Goal: Check status: Check status

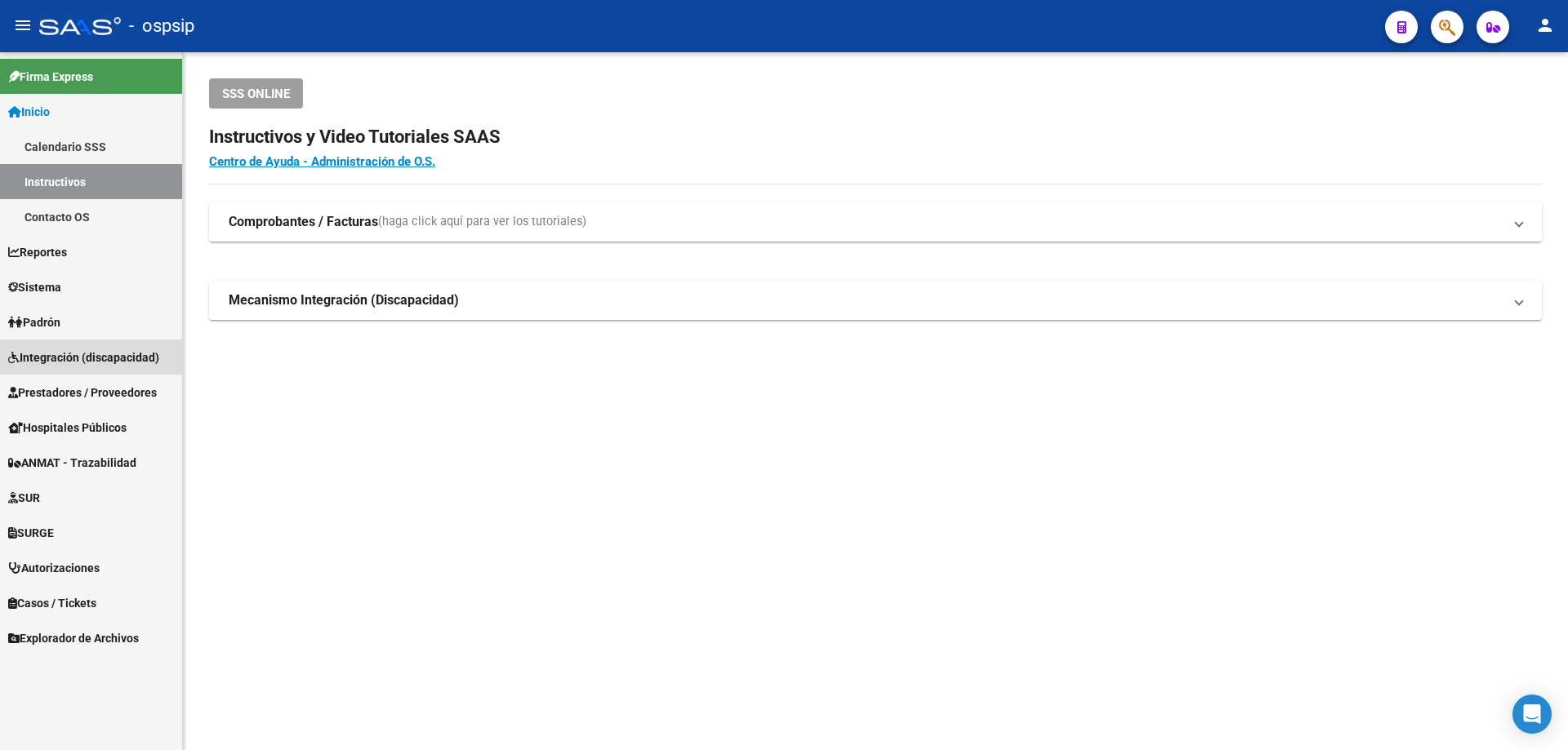
click at [55, 356] on span "Integración (discapacidad)" at bounding box center [84, 357] width 151 height 18
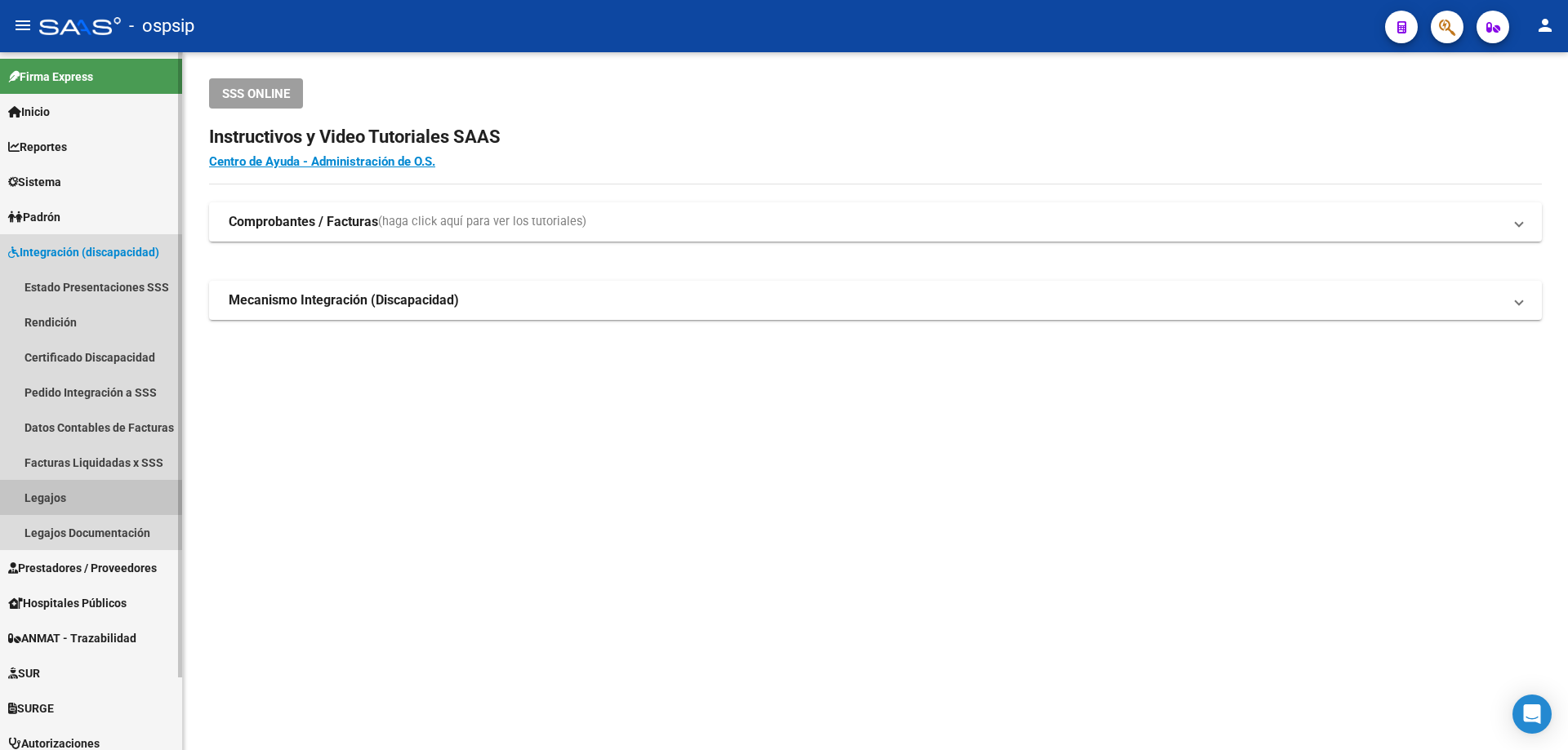
click at [48, 494] on link "Legajos" at bounding box center [91, 497] width 182 height 35
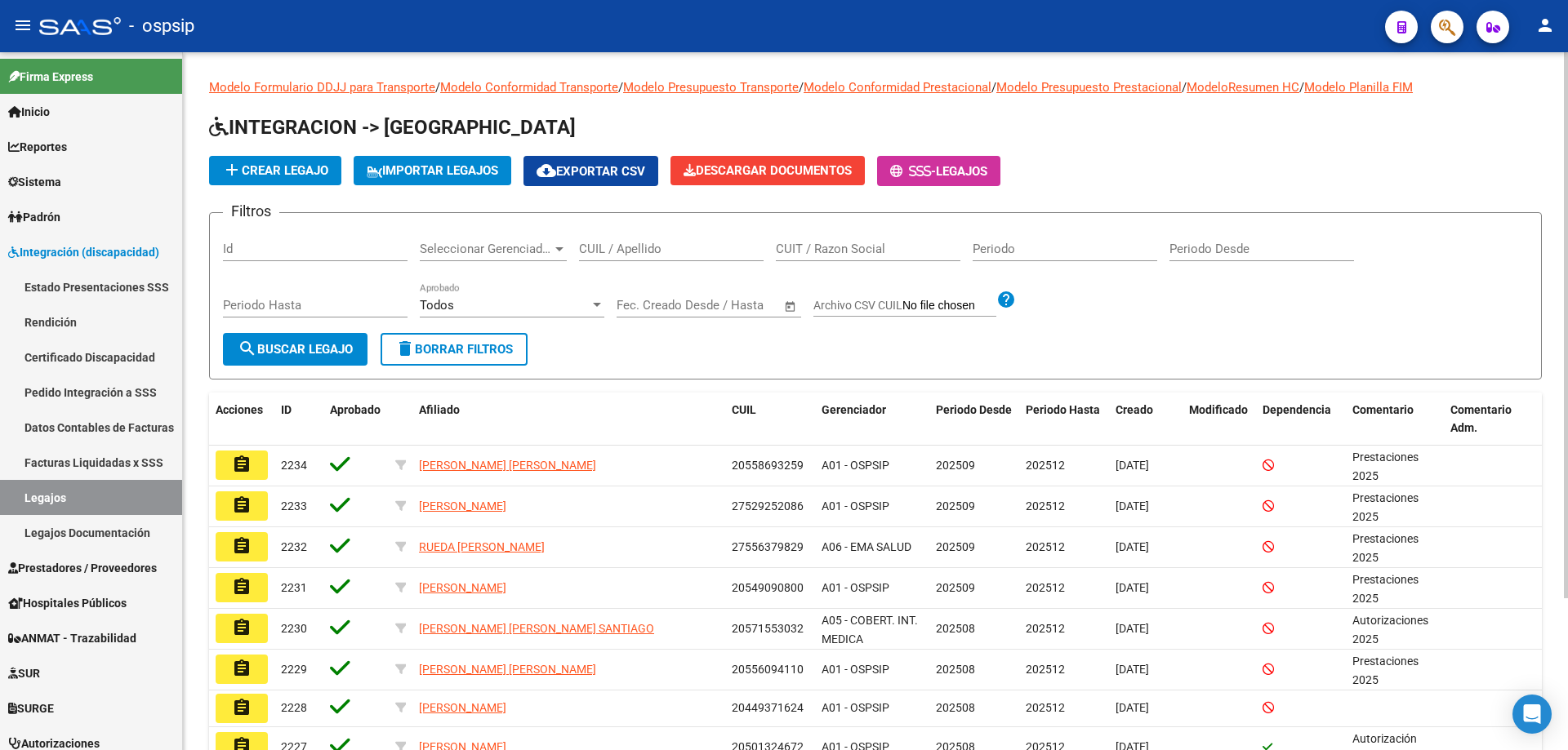
click at [682, 253] on input "CUIL / Apellido" at bounding box center [671, 249] width 185 height 15
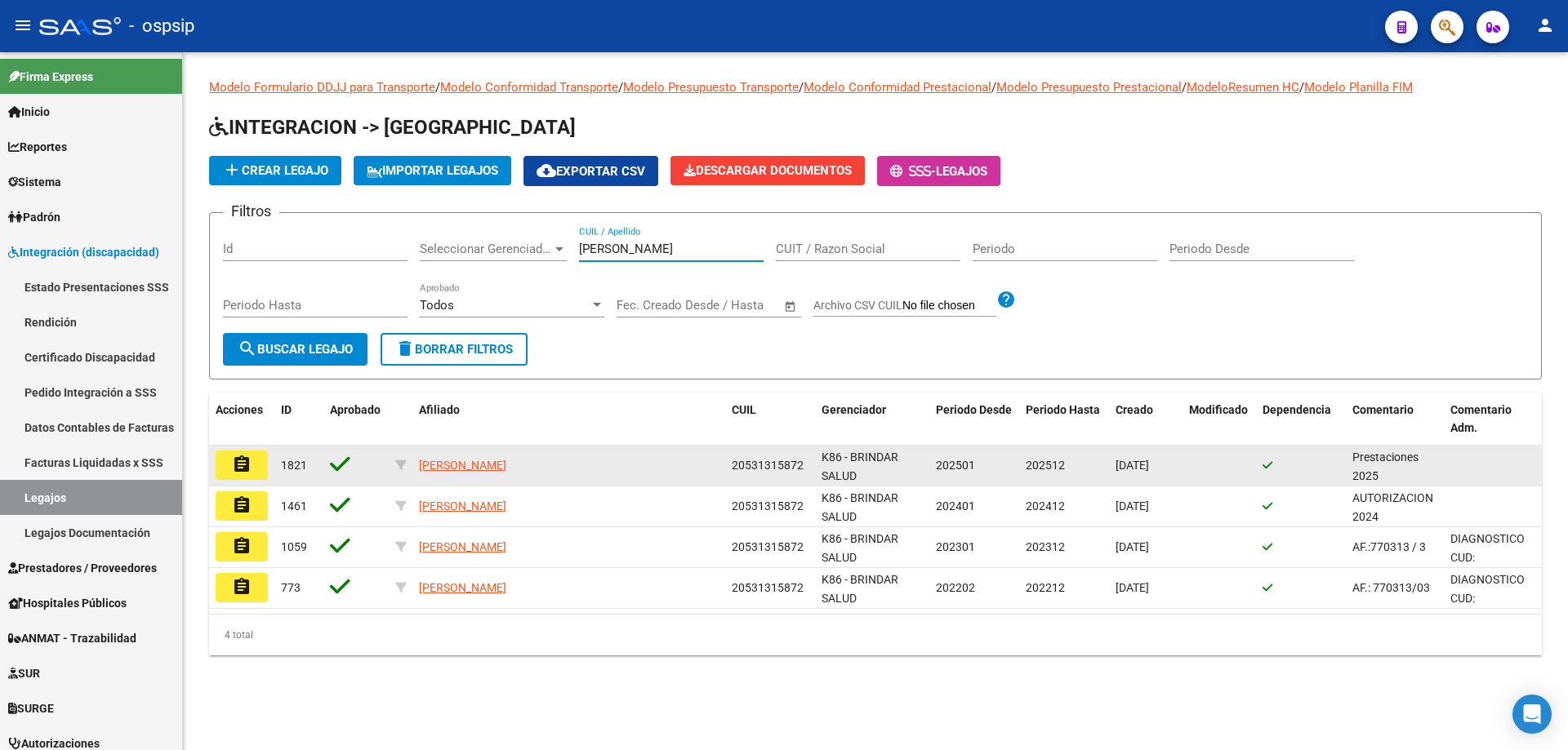
type input "[PERSON_NAME]"
click at [249, 478] on button "assignment" at bounding box center [242, 465] width 52 height 29
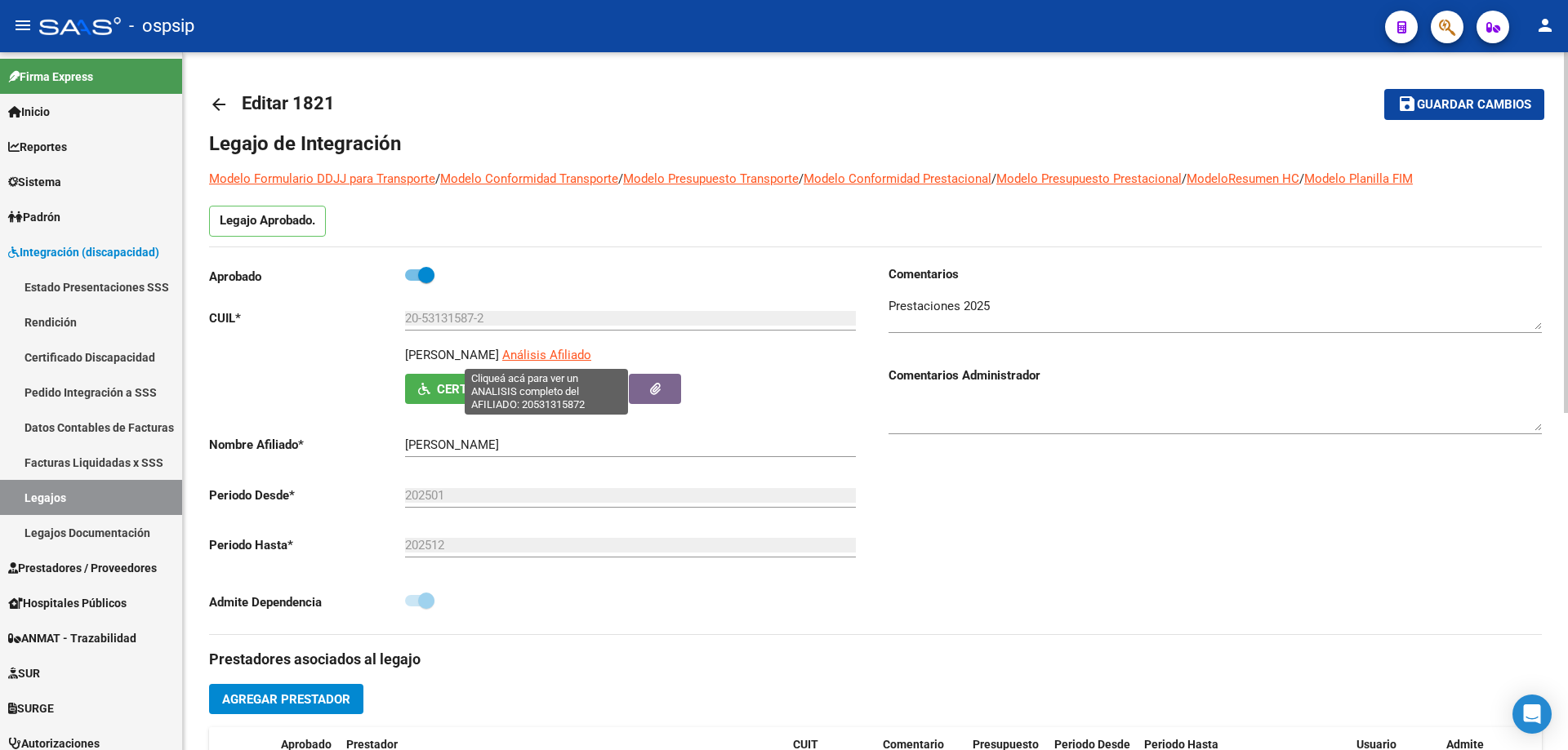
click at [539, 350] on span "Análisis Afiliado" at bounding box center [547, 355] width 89 height 15
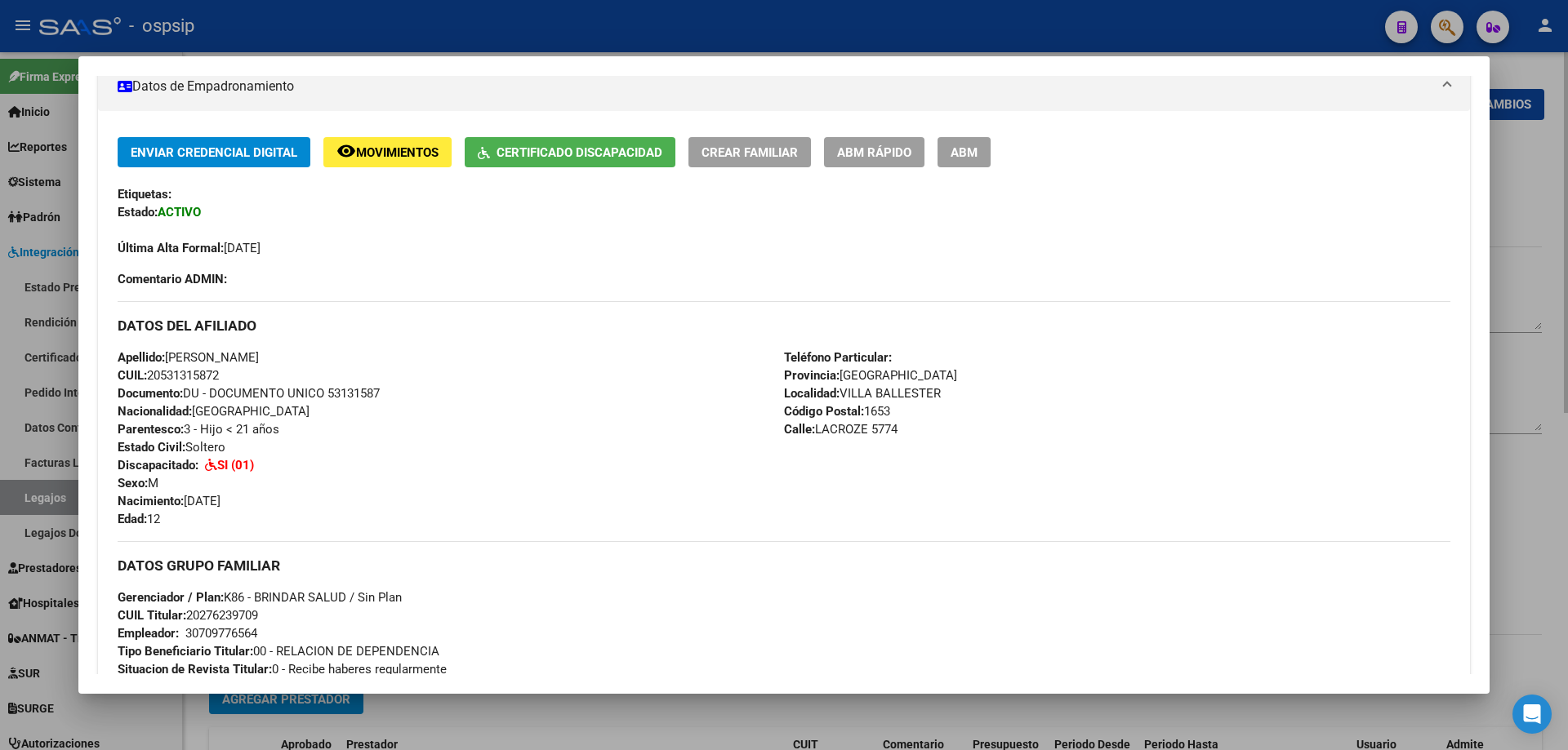
scroll to position [327, 0]
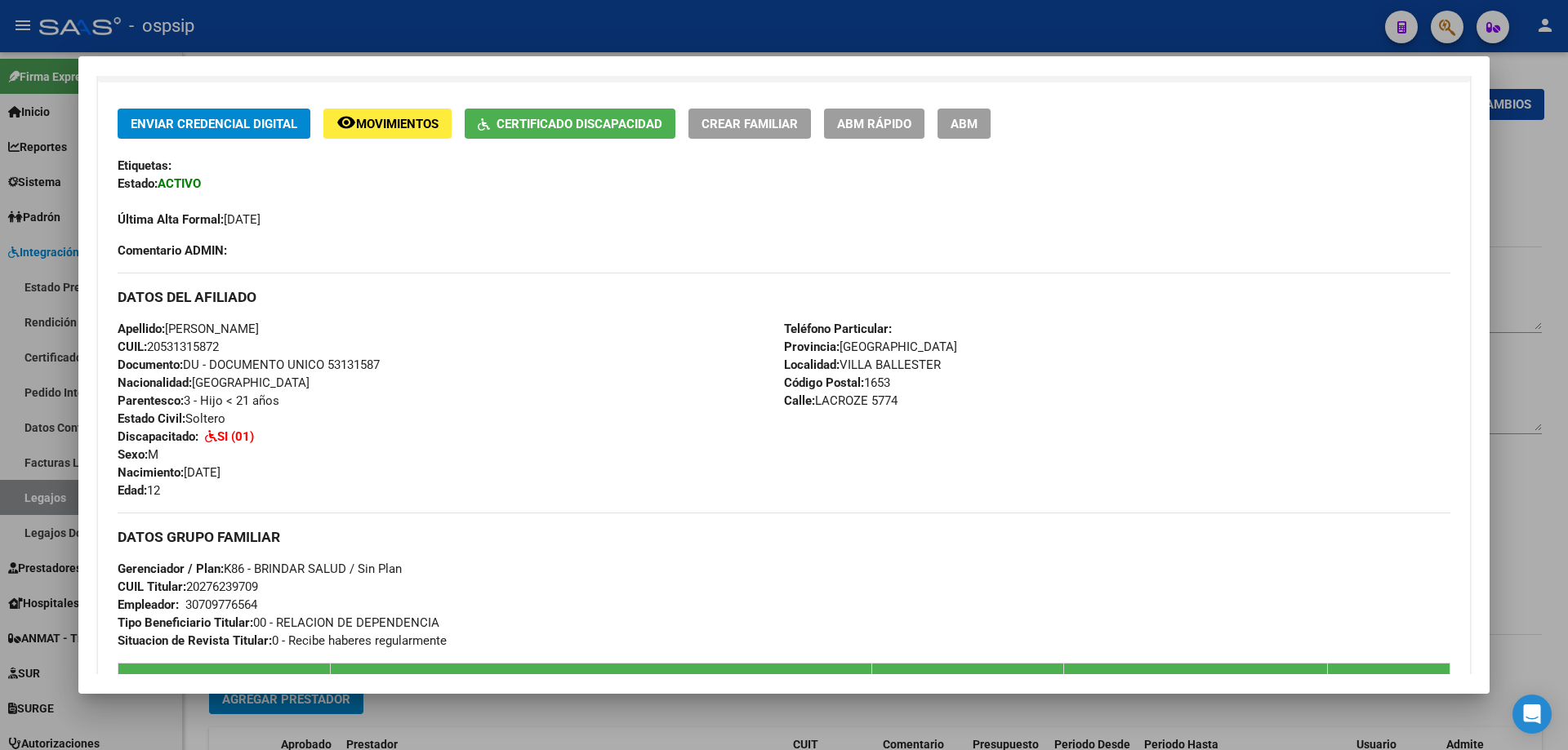
click at [1535, 219] on div at bounding box center [784, 375] width 1568 height 750
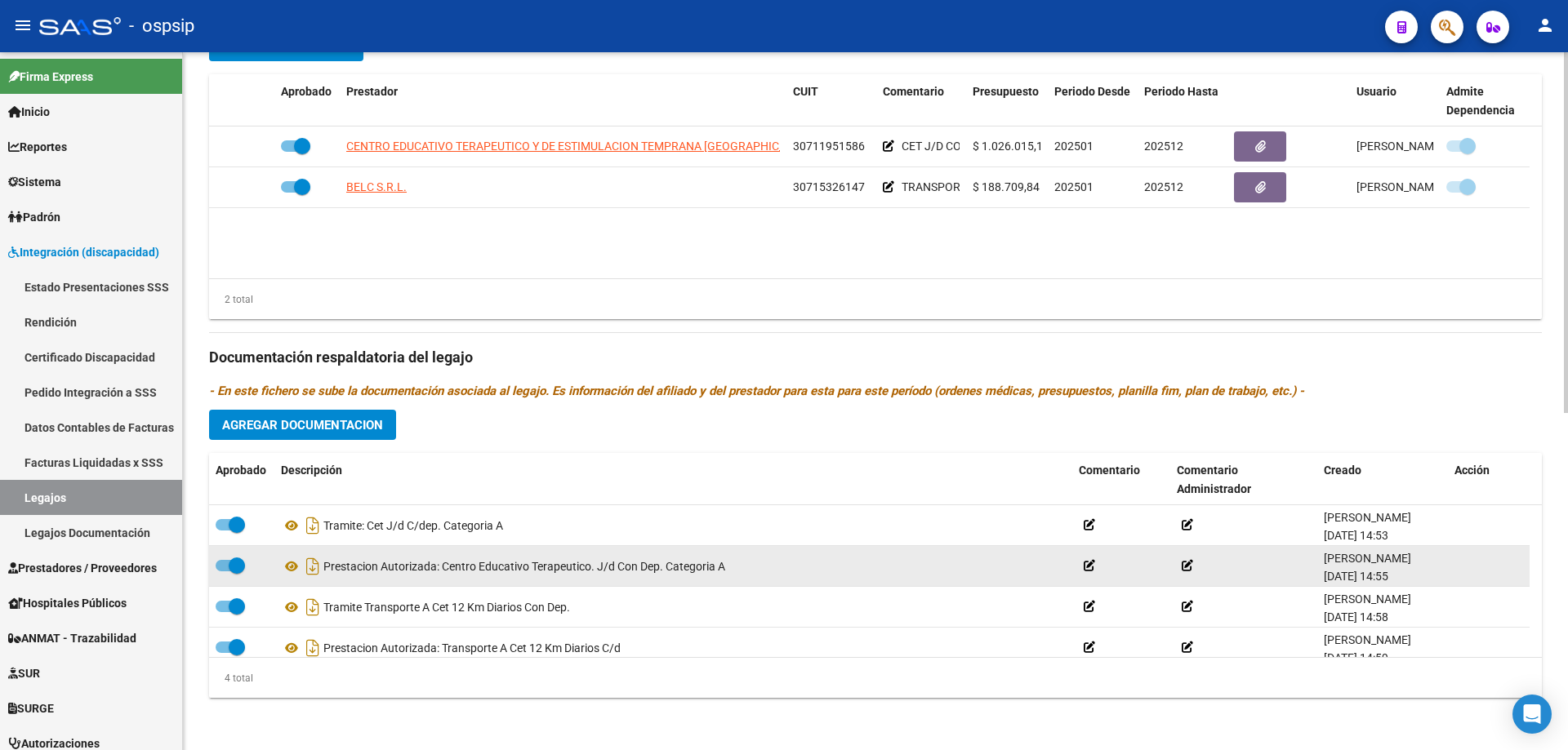
scroll to position [17, 0]
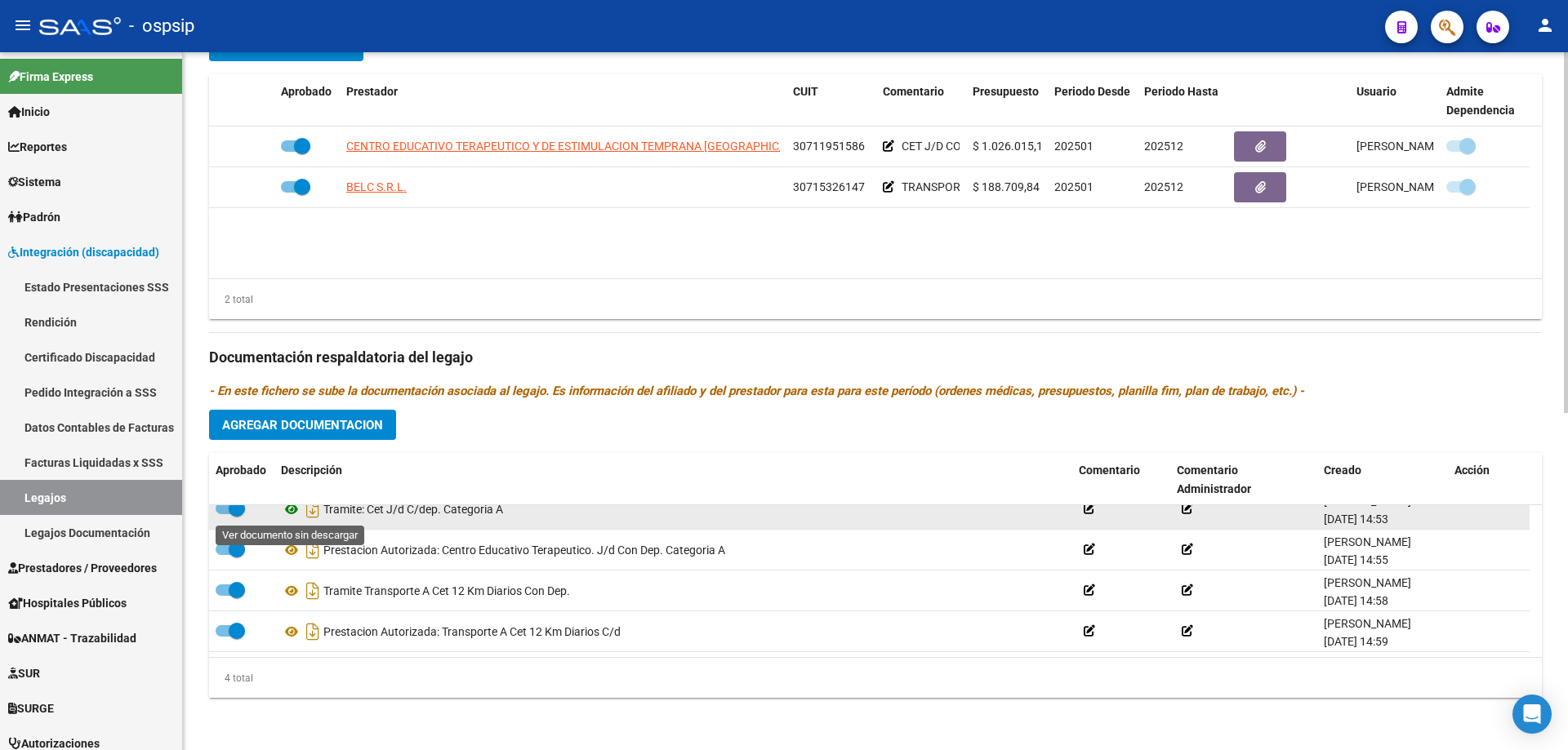
click at [291, 509] on icon at bounding box center [291, 509] width 21 height 19
